Goal: Task Accomplishment & Management: Manage account settings

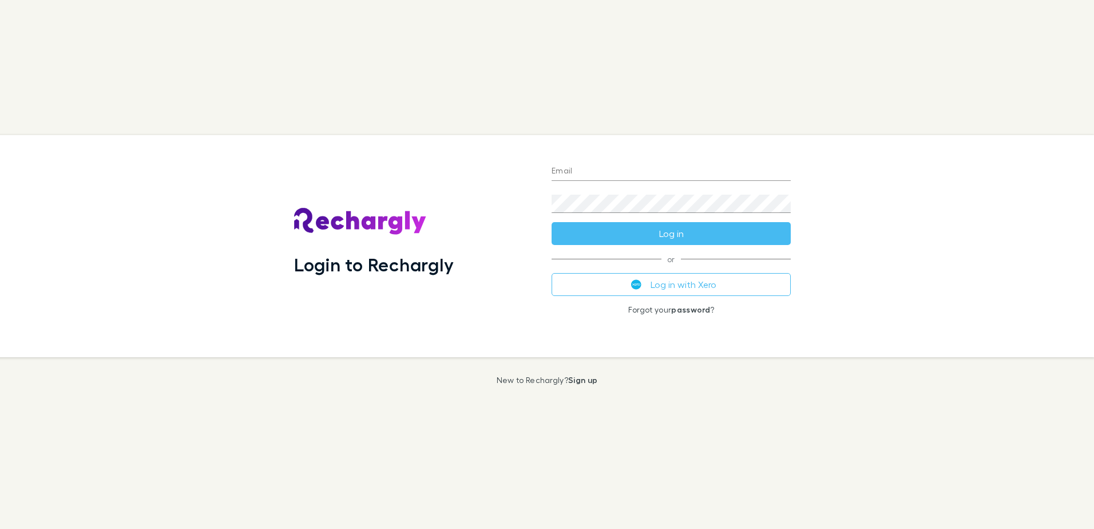
click at [615, 173] on input "Email" at bounding box center [670, 171] width 239 height 18
type input "**********"
click at [670, 285] on button "Log in with Xero" at bounding box center [670, 284] width 239 height 23
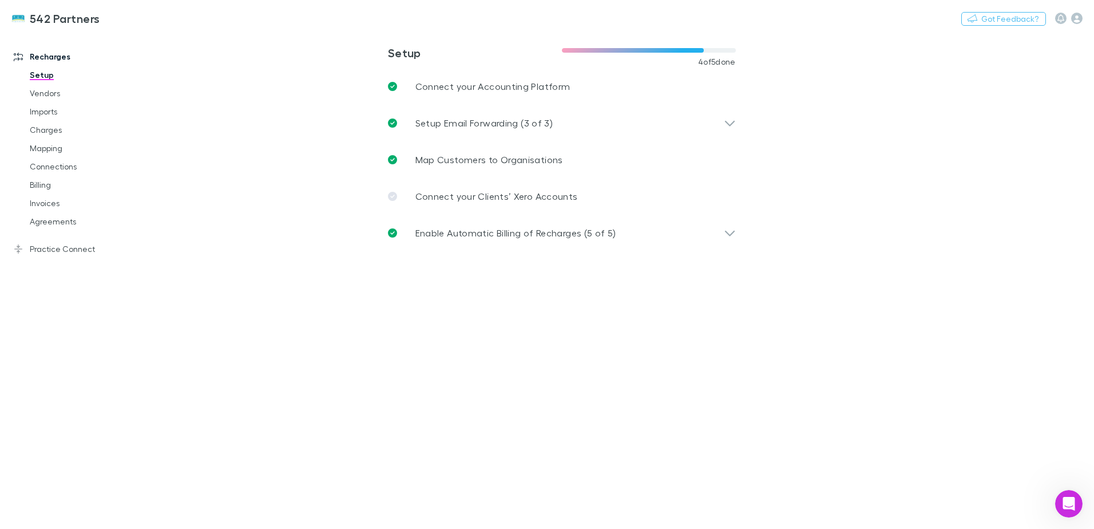
click at [50, 97] on link "Vendors" at bounding box center [86, 93] width 136 height 18
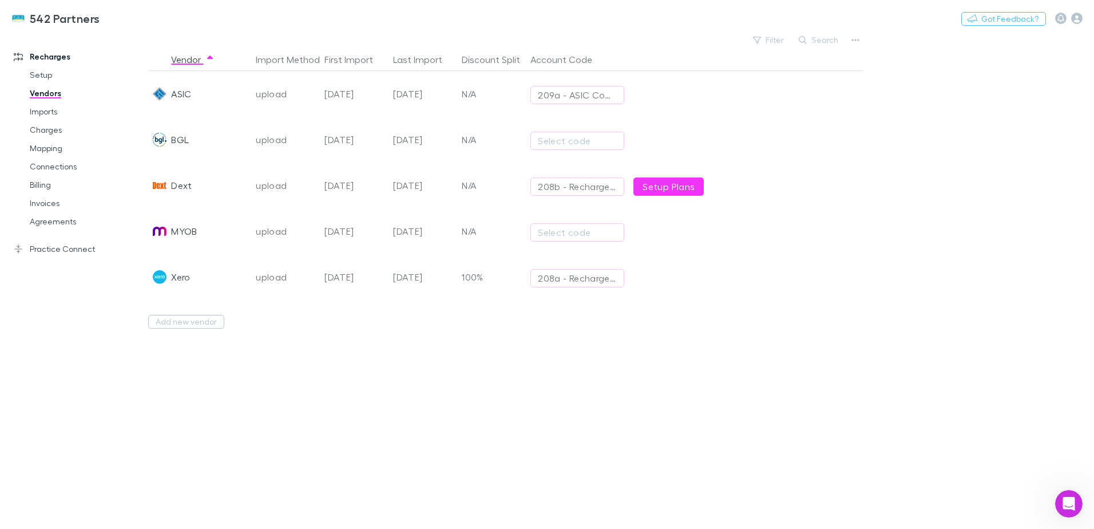
click at [49, 154] on link "Mapping" at bounding box center [86, 148] width 136 height 18
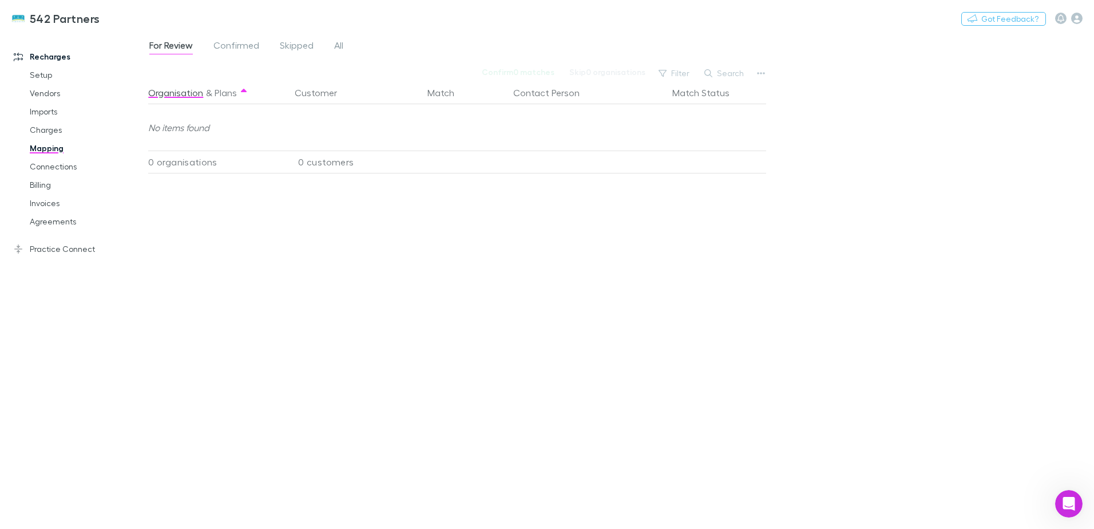
click at [53, 172] on link "Connections" at bounding box center [86, 166] width 136 height 18
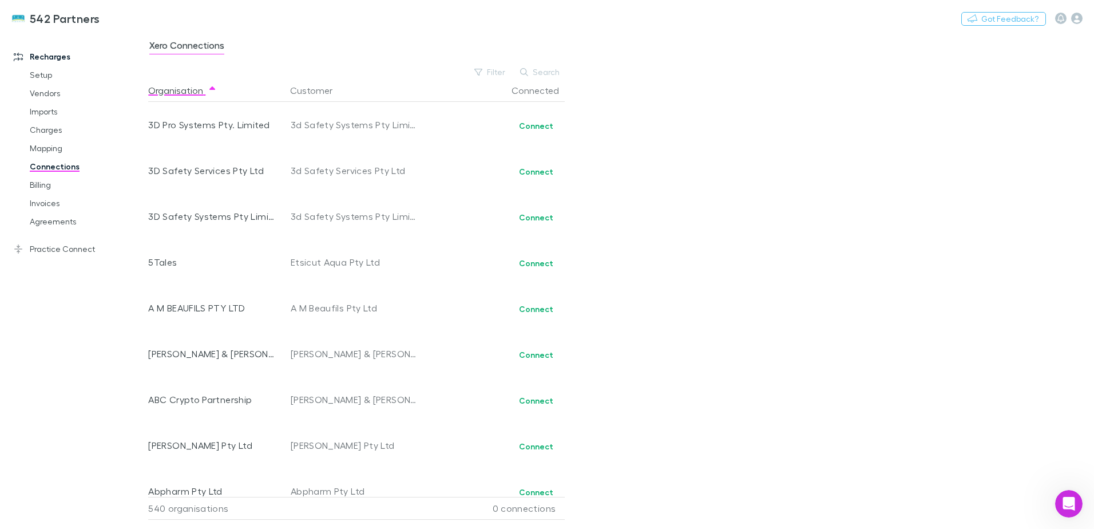
click at [541, 73] on button "Search" at bounding box center [540, 72] width 52 height 14
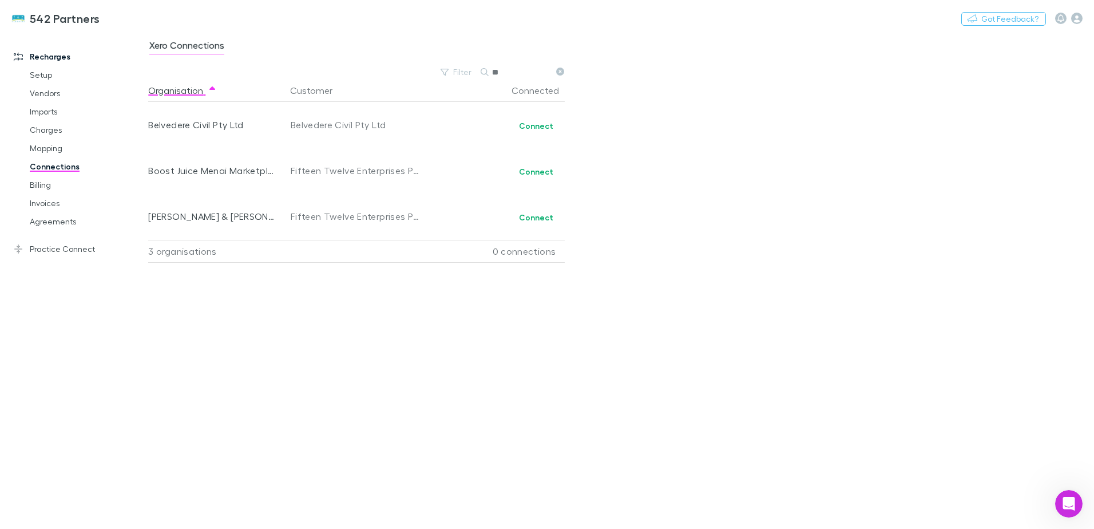
type input "*"
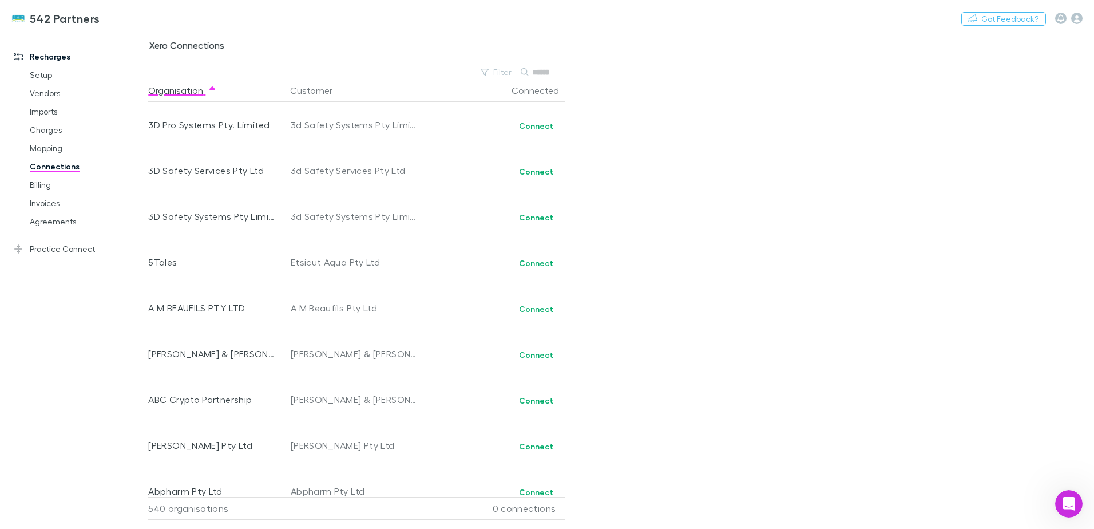
click at [63, 188] on link "Billing" at bounding box center [86, 185] width 136 height 18
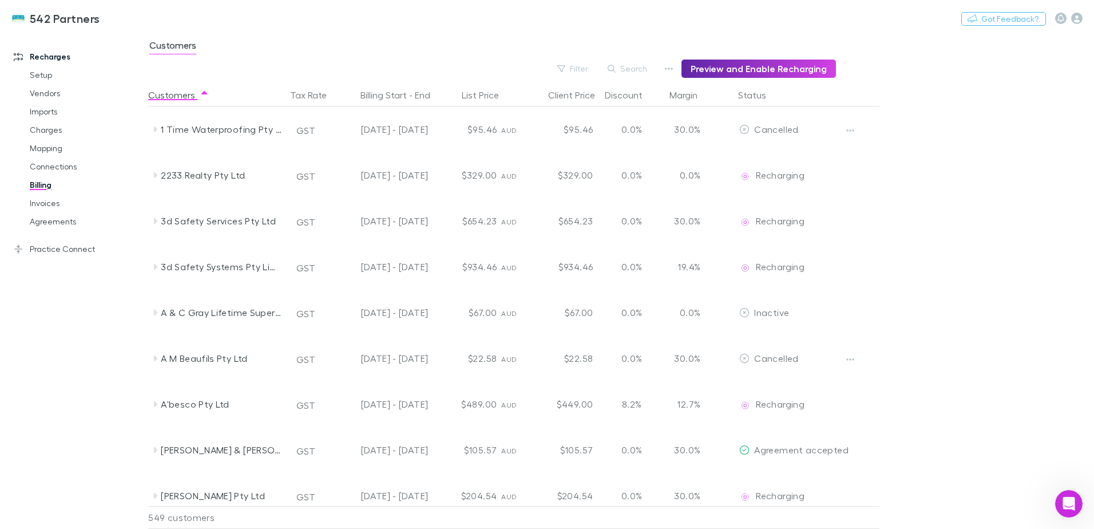
click at [626, 68] on button "Search" at bounding box center [628, 69] width 52 height 14
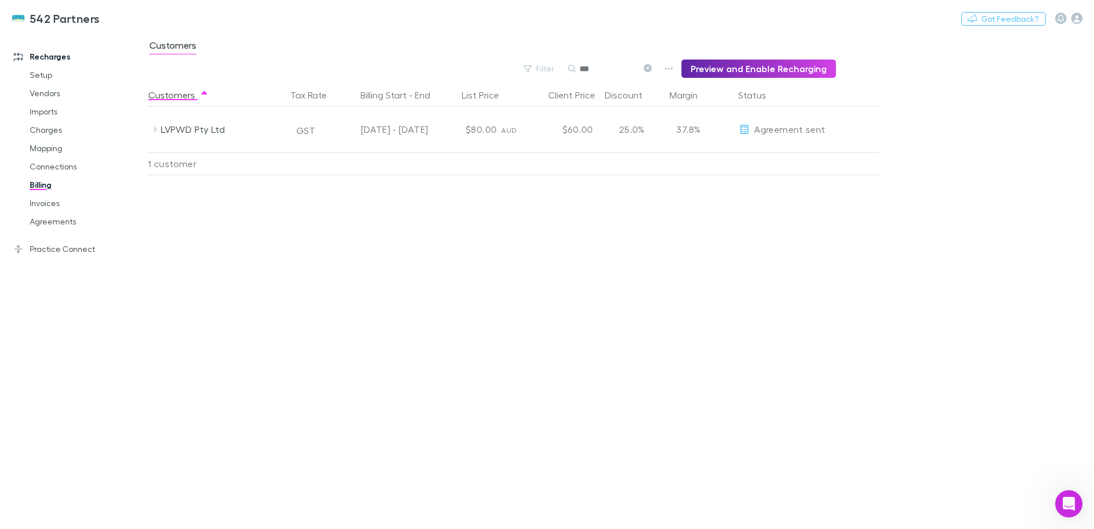
type input "***"
click at [160, 129] on div "LVPWD Pty Ltd" at bounding box center [217, 129] width 137 height 46
click at [200, 128] on div "LVPWD Pty Ltd" at bounding box center [221, 129] width 121 height 46
click at [619, 138] on div "25.0%" at bounding box center [631, 129] width 69 height 46
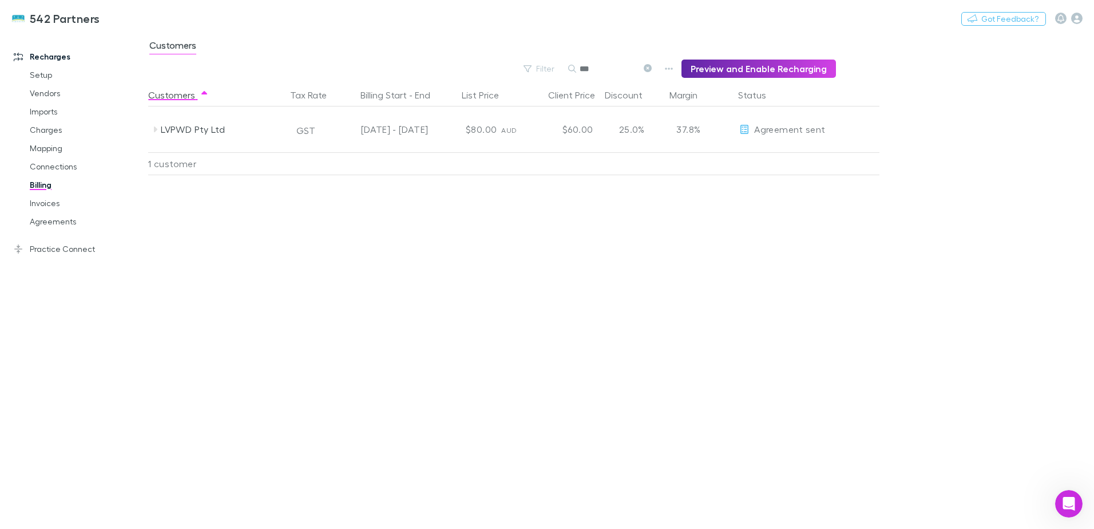
click at [630, 133] on div "25.0%" at bounding box center [631, 129] width 69 height 46
click at [710, 130] on icon "Edit" at bounding box center [713, 129] width 8 height 8
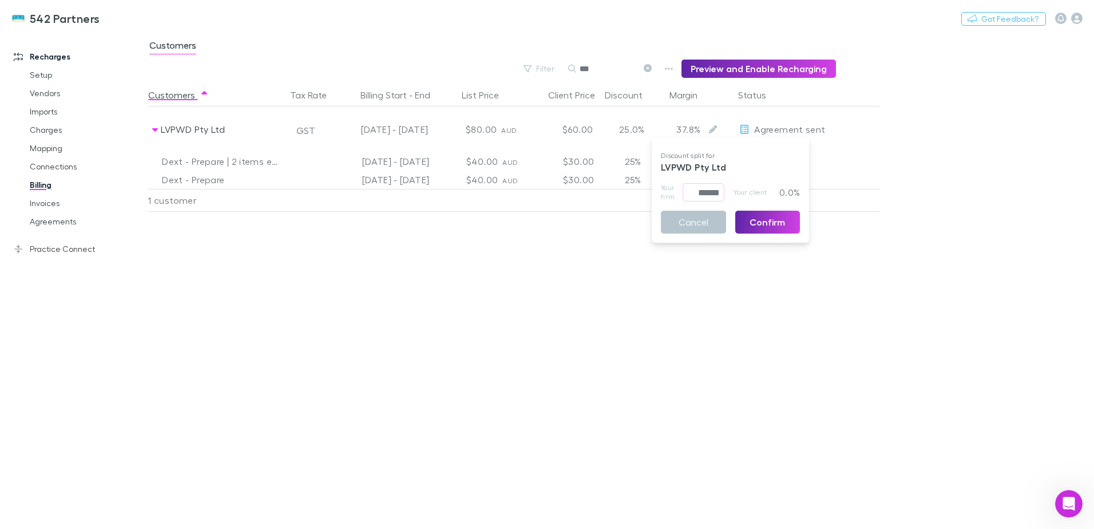
click at [558, 306] on div at bounding box center [547, 264] width 1094 height 529
click at [173, 44] on span "Customers" at bounding box center [172, 46] width 47 height 15
click at [455, 302] on div "Customers Tax Rate Billing Start - End List Price Client Price Discount Margin …" at bounding box center [541, 306] width 787 height 445
